Goal: Task Accomplishment & Management: Use online tool/utility

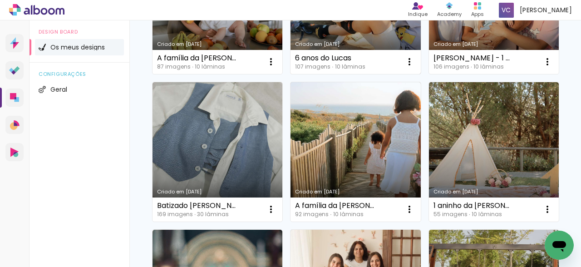
scroll to position [219, 0]
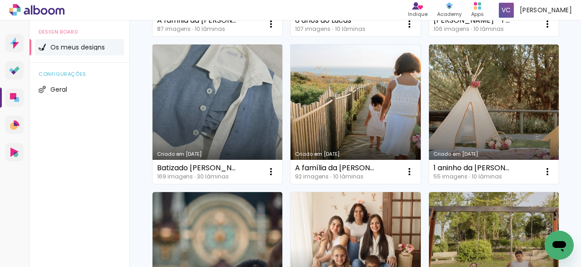
click at [223, 113] on link "Criado em [DATE]" at bounding box center [218, 114] width 130 height 139
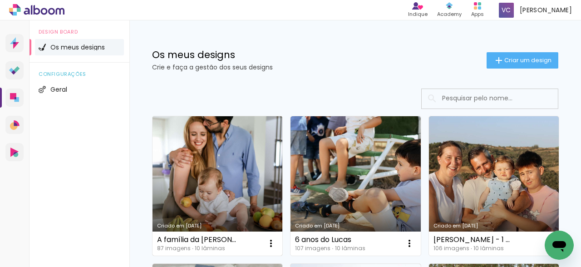
click at [230, 182] on link "Criado em [DATE]" at bounding box center [218, 185] width 130 height 139
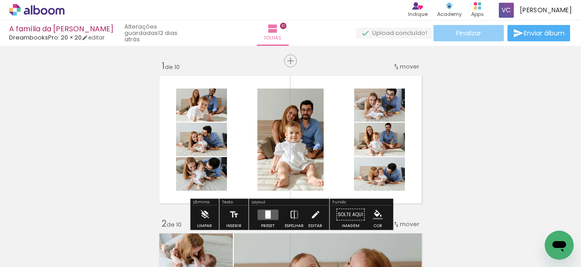
click at [466, 30] on span "Finalizar" at bounding box center [468, 33] width 25 height 6
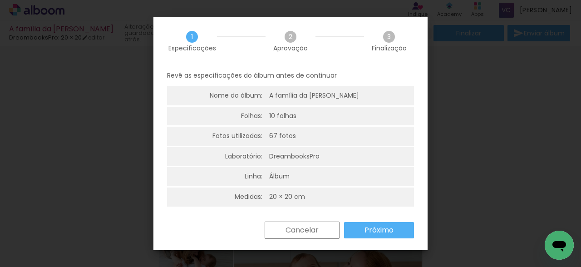
click at [0, 0] on paper-button "Próximo" at bounding box center [0, 0] width 0 height 0
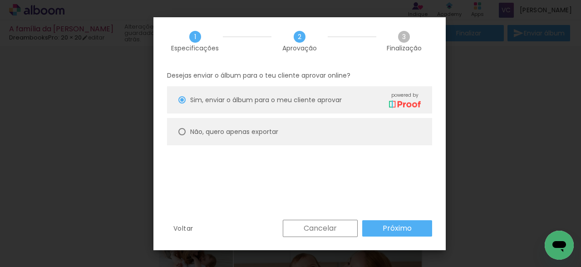
click at [0, 0] on div at bounding box center [0, 0] width 0 height 0
type paper-radio-button "on"
click at [0, 0] on paper-button "Próximo" at bounding box center [0, 0] width 0 height 0
type input "Alta, 300 DPI"
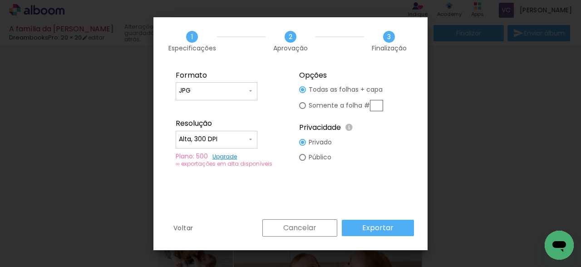
click at [0, 0] on slot "Exportar" at bounding box center [0, 0] width 0 height 0
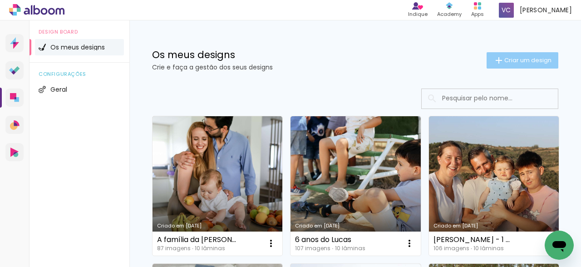
click at [508, 60] on span "Criar um design" at bounding box center [528, 60] width 47 height 6
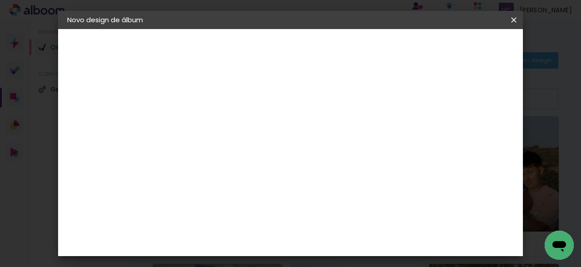
click at [216, 126] on input at bounding box center [216, 122] width 0 height 14
type input "1 aninho da Sofia"
click at [0, 0] on slot "Avançar" at bounding box center [0, 0] width 0 height 0
click at [269, 202] on div "DreambooksPro" at bounding box center [239, 205] width 59 height 7
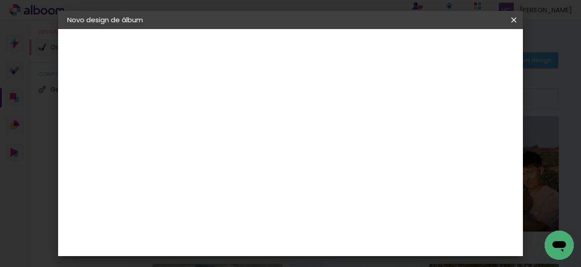
click at [0, 0] on slot "Avançar" at bounding box center [0, 0] width 0 height 0
click at [251, 151] on input "text" at bounding box center [233, 158] width 35 height 14
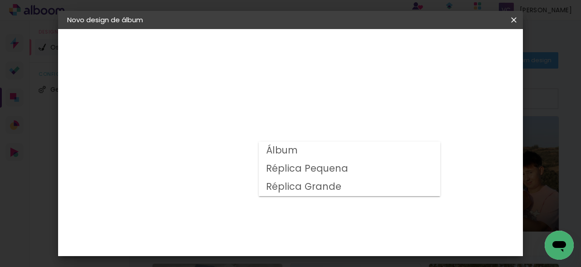
click at [365, 149] on paper-item "Álbum" at bounding box center [350, 151] width 182 height 18
type input "Álbum"
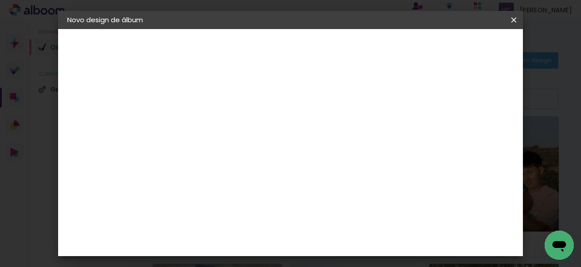
scroll to position [188, 0]
click at [277, 224] on span "20 × 20" at bounding box center [256, 233] width 42 height 19
click at [0, 0] on slot "Avançar" at bounding box center [0, 0] width 0 height 0
click at [279, 97] on div at bounding box center [275, 98] width 8 height 8
type paper-checkbox "on"
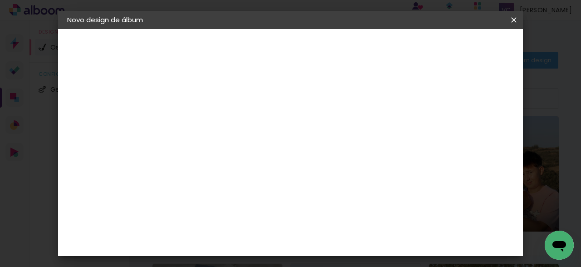
click at [335, 45] on span "Iniciar design" at bounding box center [324, 51] width 21 height 13
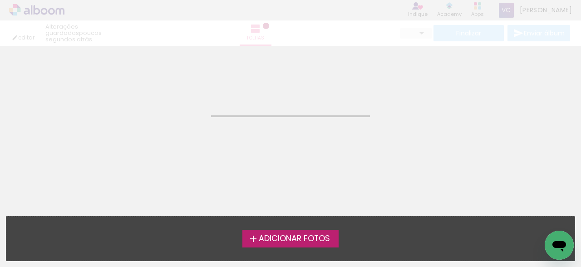
click at [266, 238] on span "Adicionar Fotos" at bounding box center [294, 239] width 71 height 8
click at [0, 0] on input "file" at bounding box center [0, 0] width 0 height 0
